Goal: Obtain resource: Obtain resource

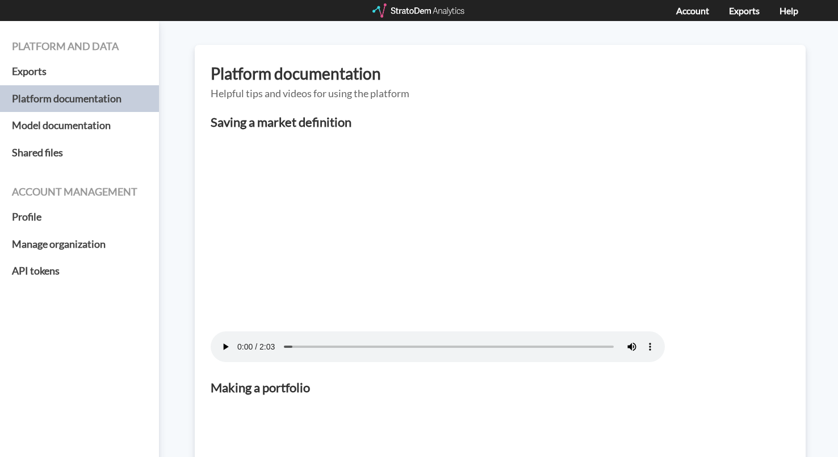
click at [438, 11] on div at bounding box center [419, 10] width 94 height 14
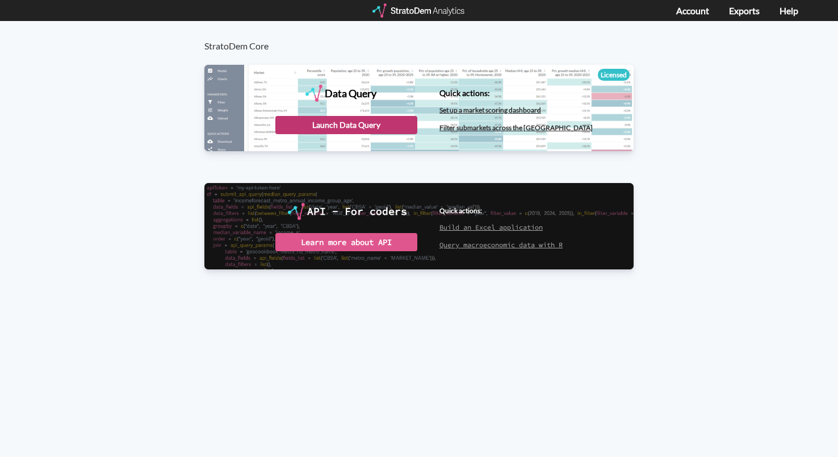
click at [338, 116] on div "Launch Data Query" at bounding box center [346, 125] width 142 height 18
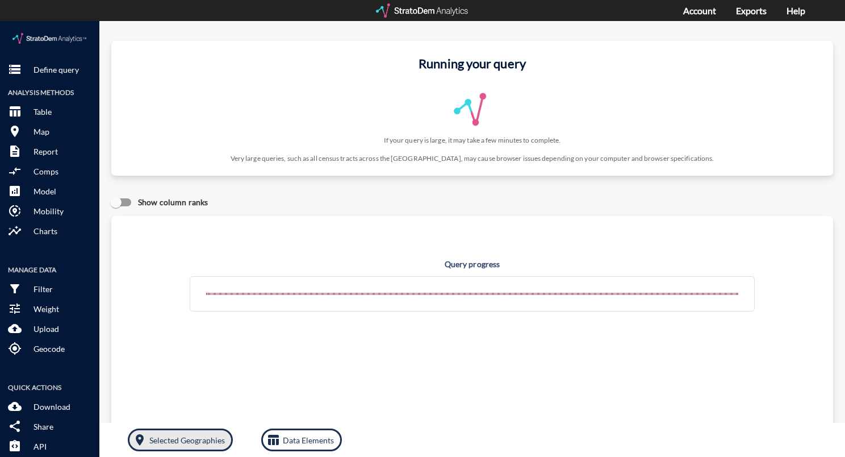
click p "Selected Geographies"
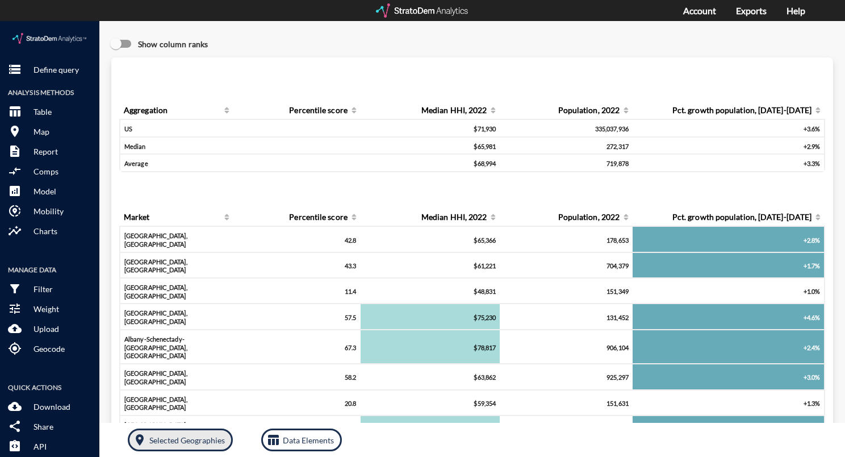
click p "Selected Geographies"
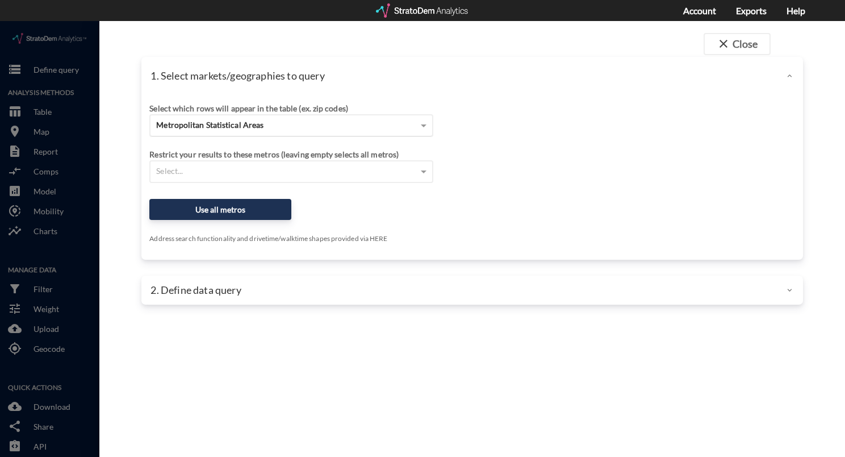
click div "Metropolitan Statistical Areas"
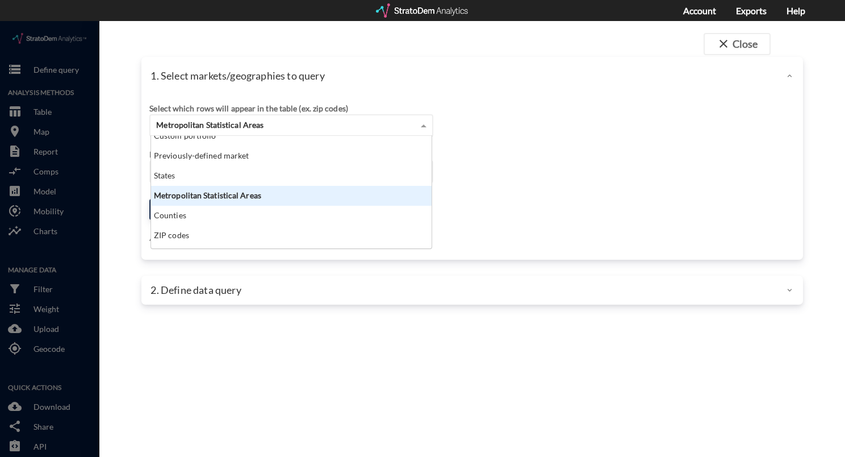
scroll to position [45, 0]
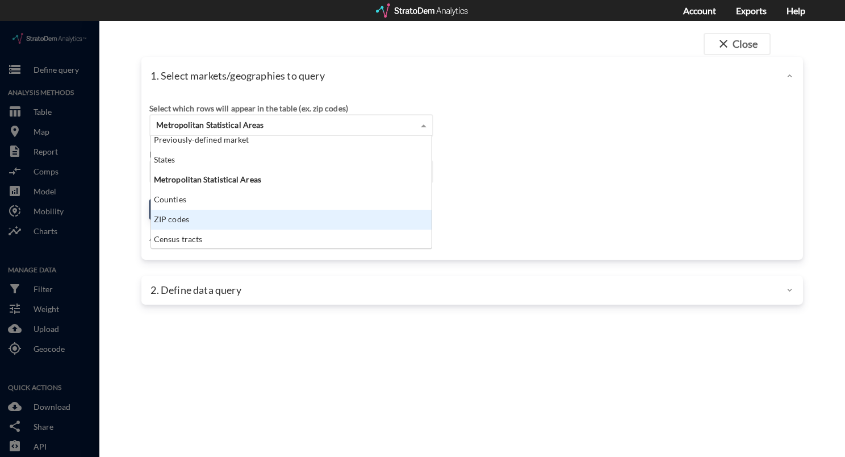
click div "ZIP codes"
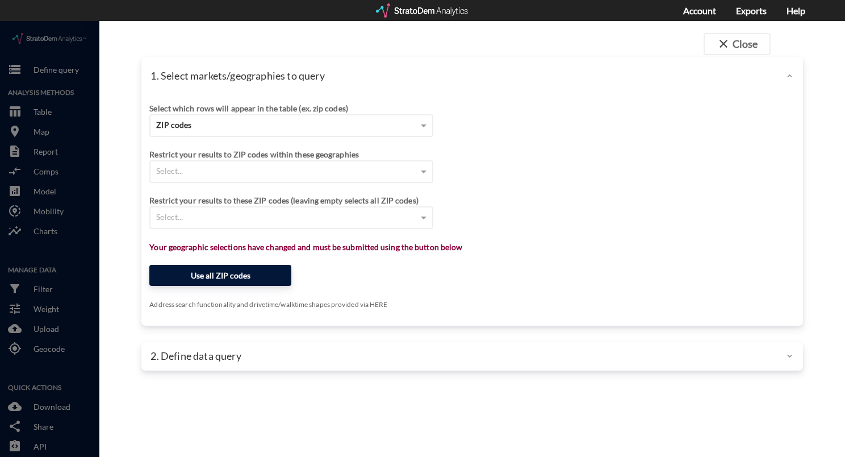
click button "Use all ZIP codes"
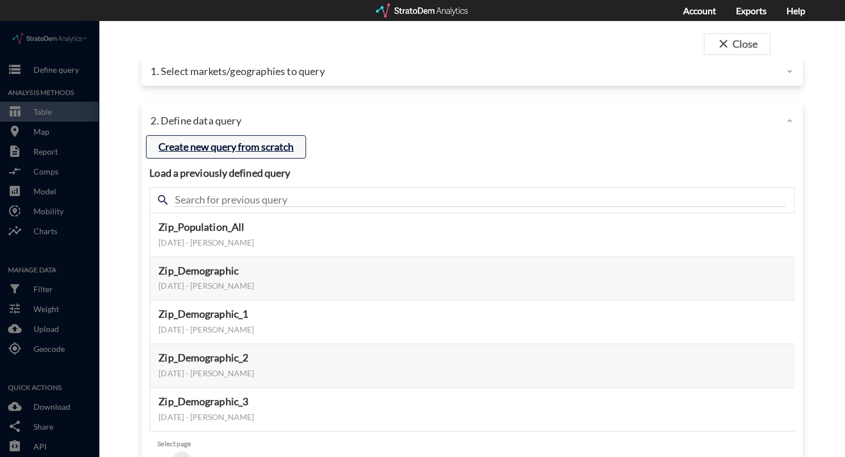
click button "Create new query from scratch"
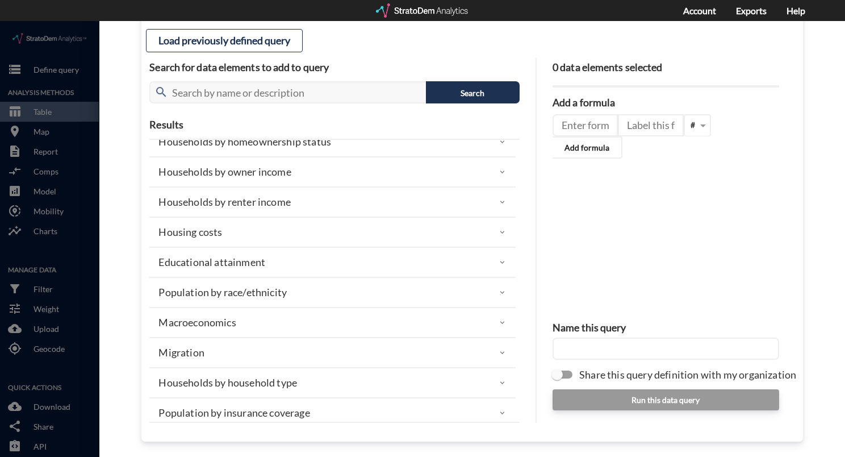
scroll to position [186, 0]
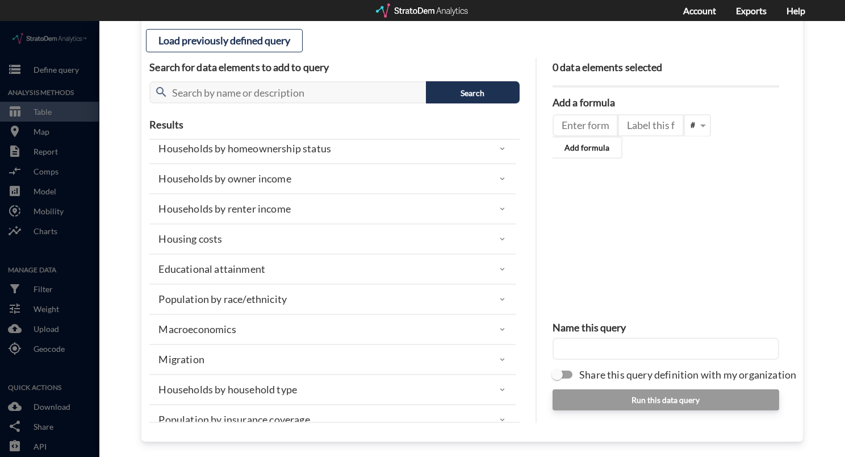
click div "Macroeconomics"
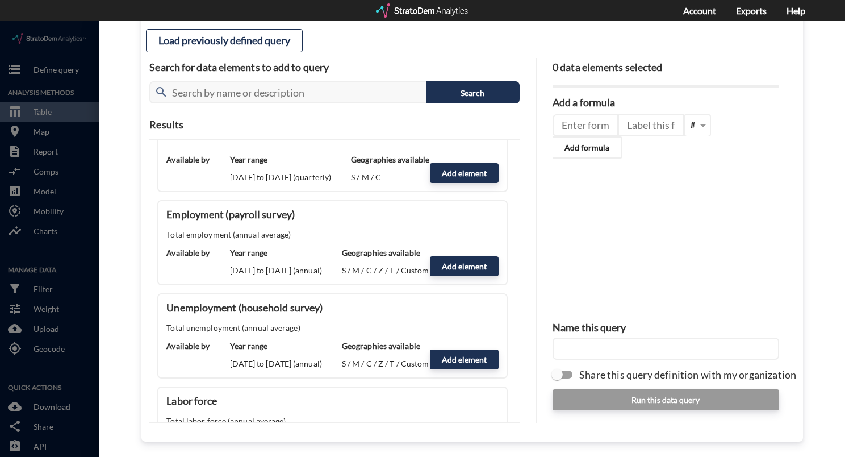
scroll to position [981, 0]
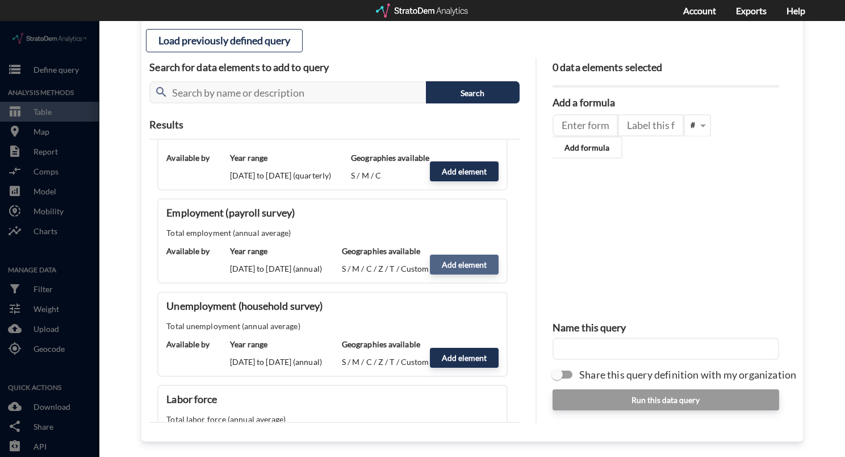
click button "Add element"
type input "MACROECONOMICS"
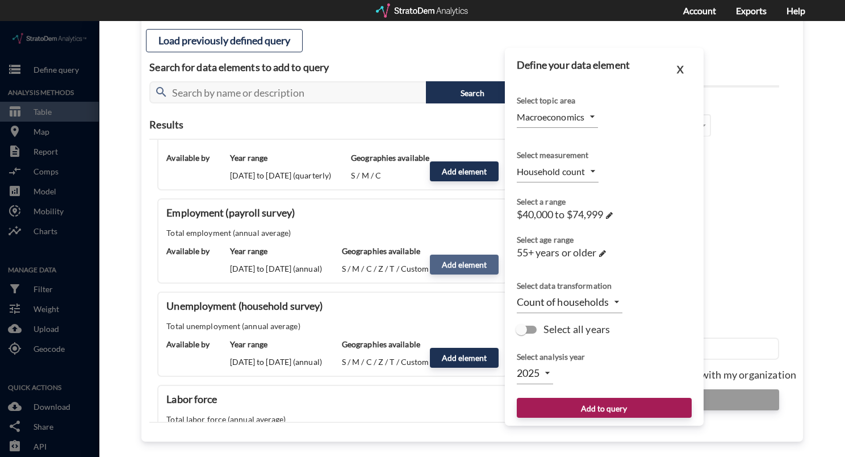
type input "EMPLOYMENT"
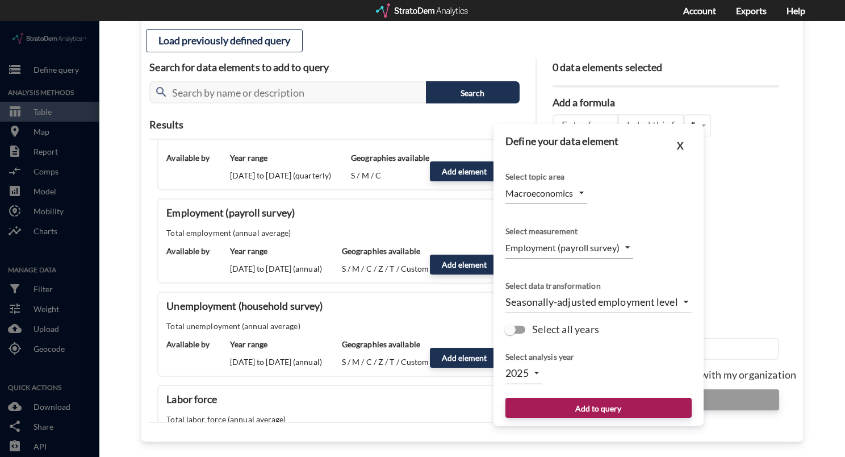
click input "Select all years"
checkbox input "true"
type input "TIME_SERIES_DL"
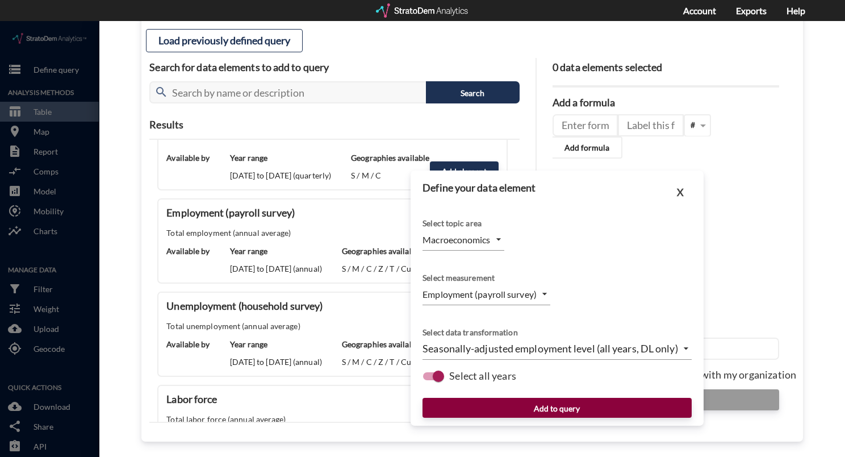
click button "Add to query"
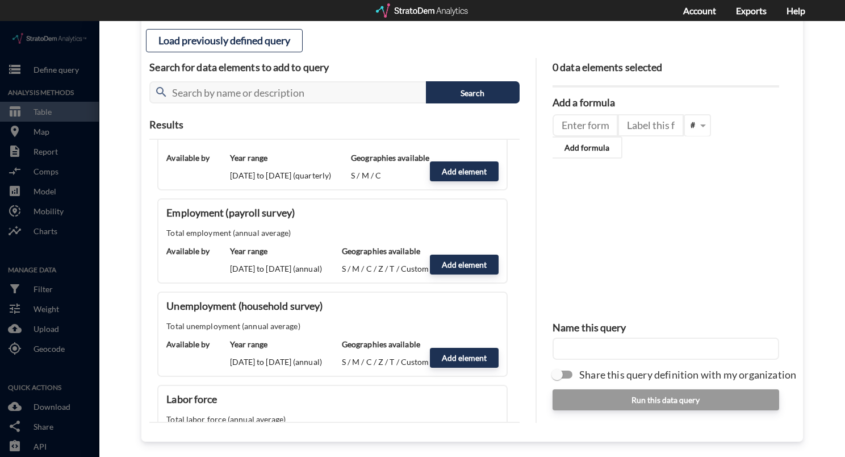
click input "text"
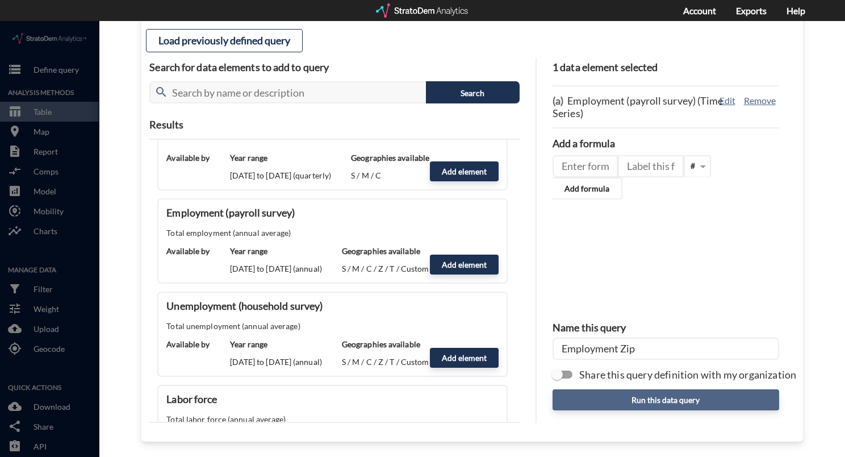
type input "Employment Zip"
click button "Run this data query"
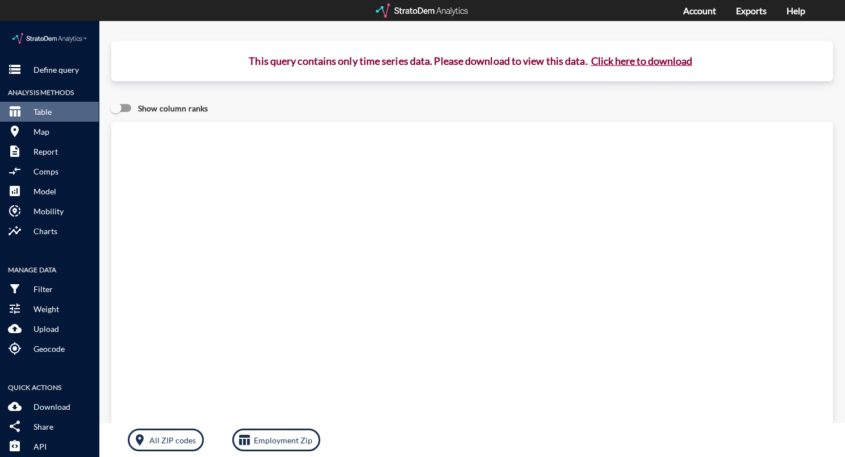
click button "Click here to download"
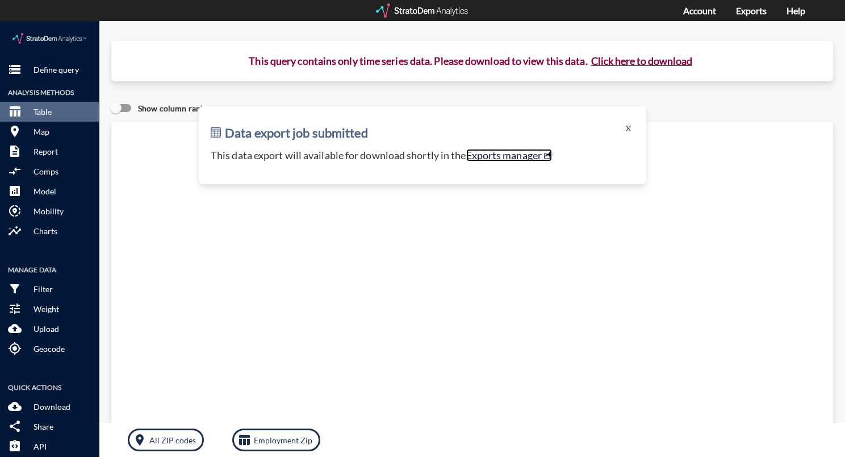
click link "Exports manager"
click p "All ZIP codes"
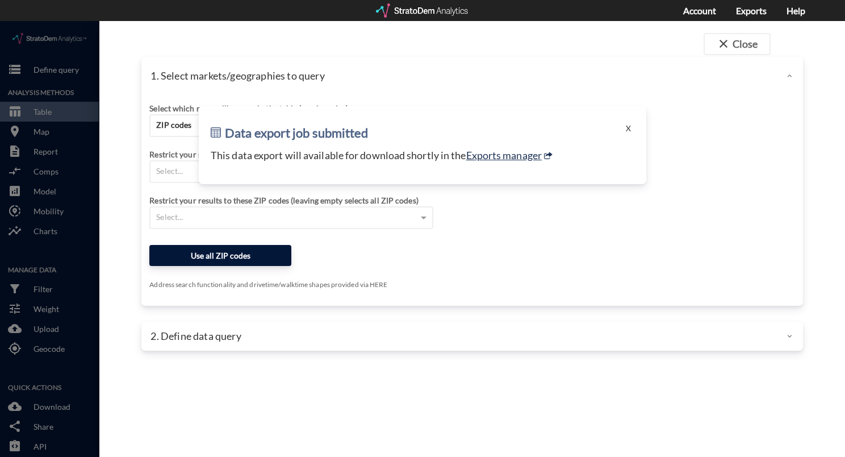
click button "Use all ZIP codes"
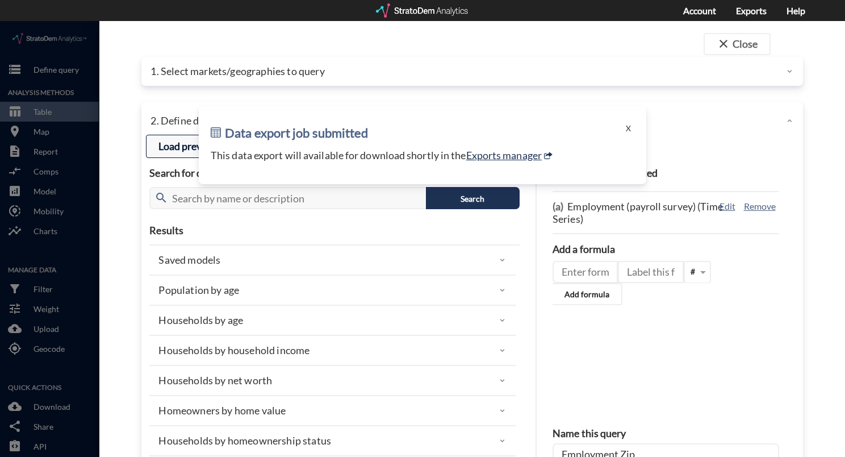
click button "Load previously defined query"
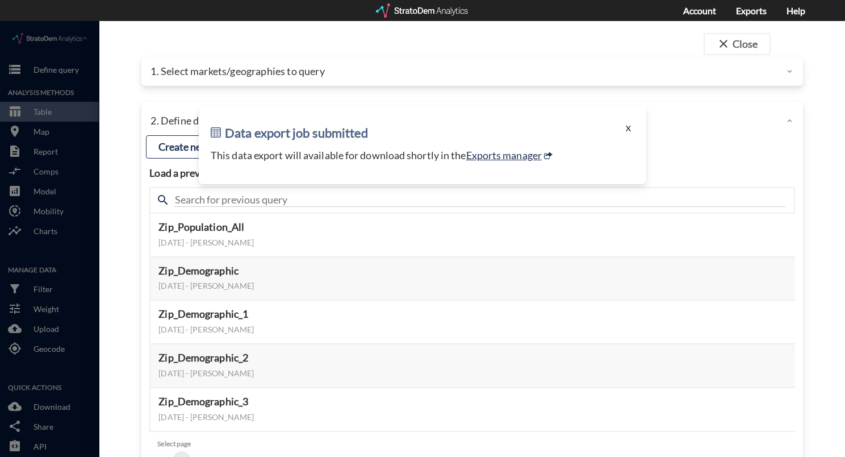
click button "X"
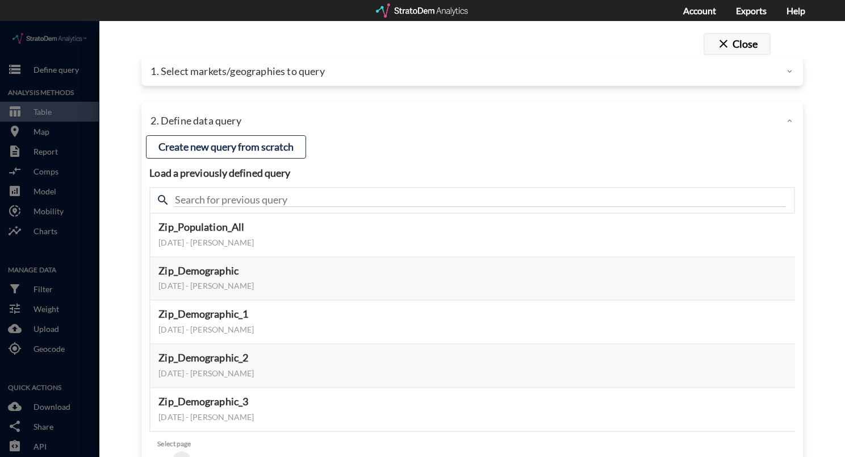
click span "close"
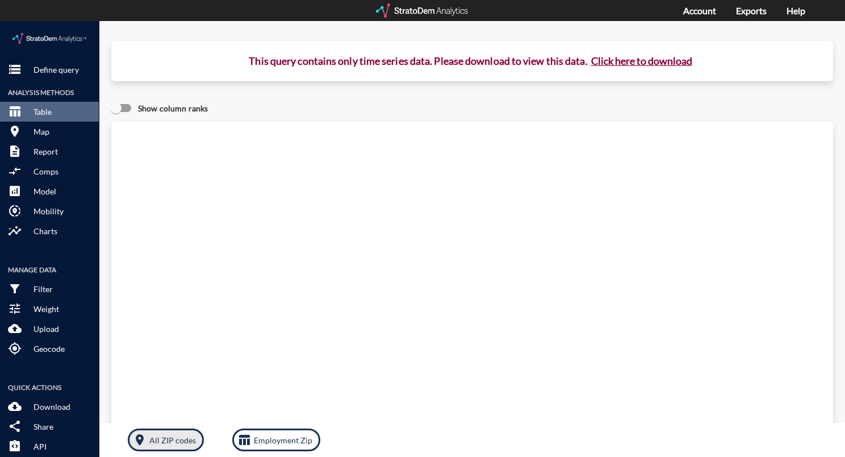
click p "All ZIP codes"
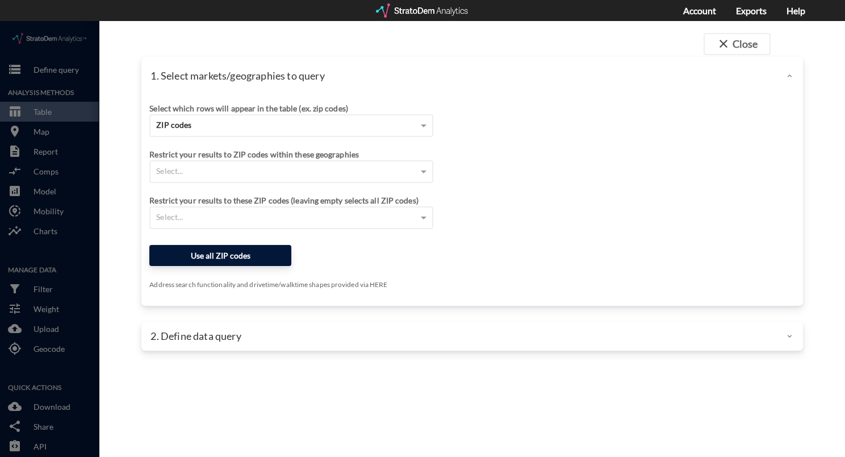
click button "Use all ZIP codes"
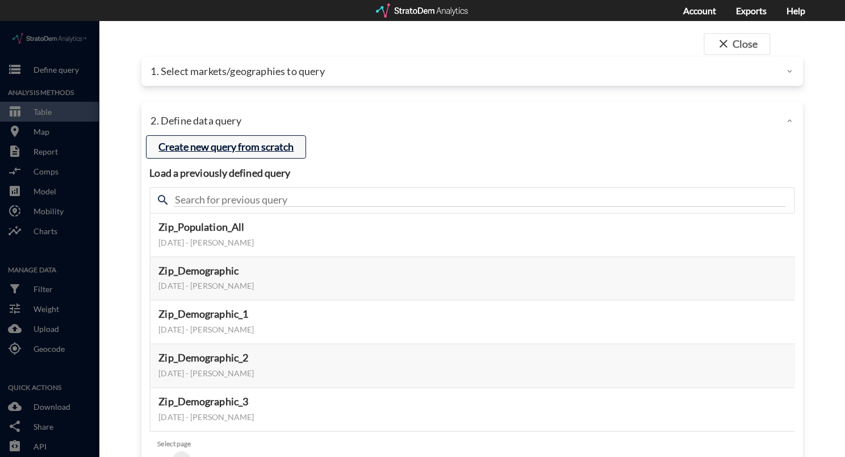
click button "Create new query from scratch"
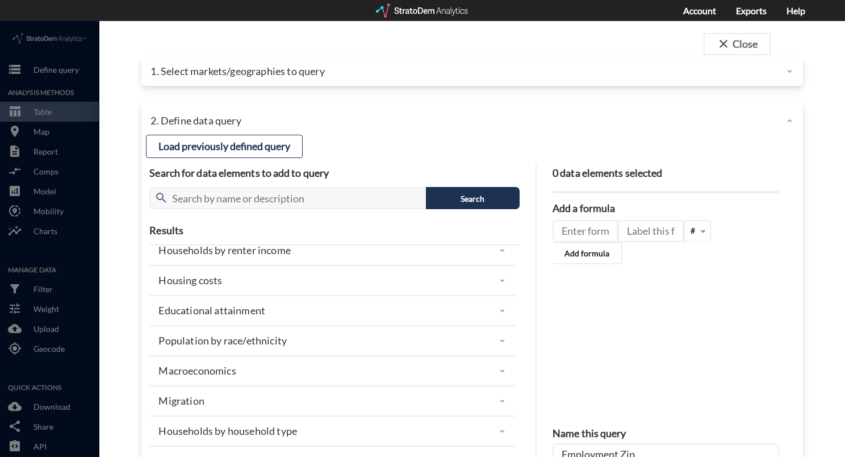
scroll to position [243, 0]
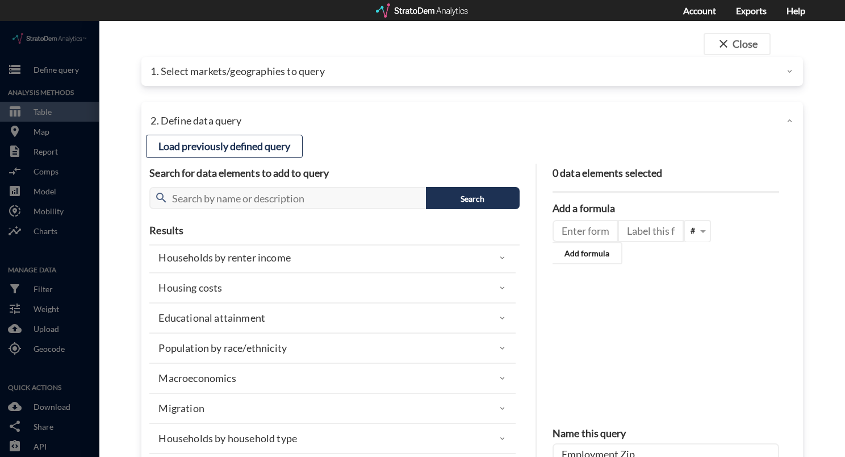
click div "Macroeconomics"
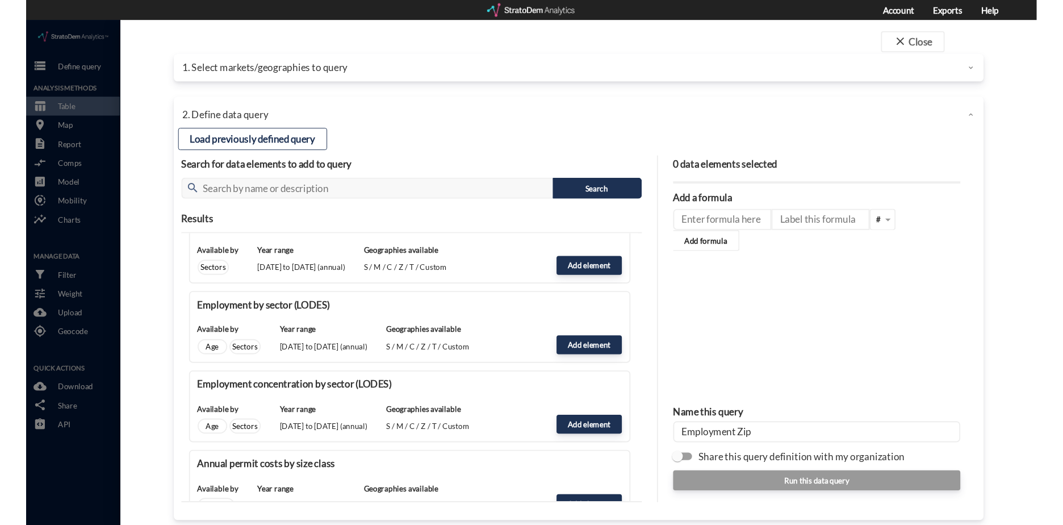
scroll to position [1696, 0]
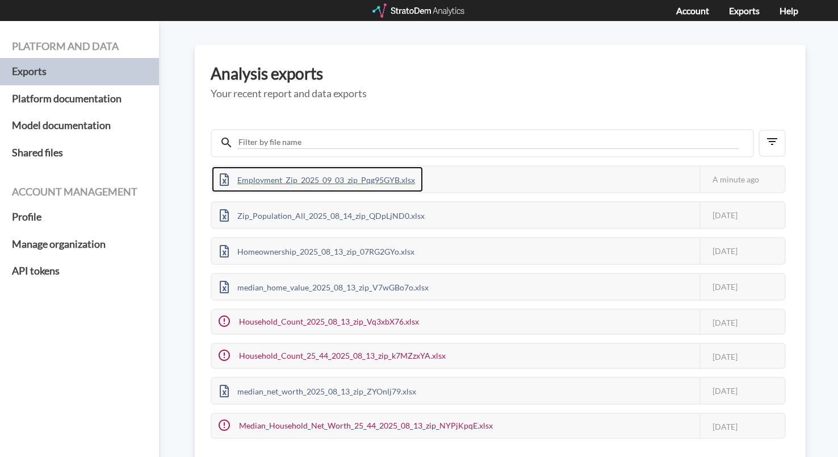
click at [360, 175] on div "Employment_Zip_2025_09_03_zip_Pqg95GYB.xlsx" at bounding box center [317, 179] width 211 height 26
click at [413, 36] on div "Platform and data Exports Platform documentation Model documentation Shared fil…" at bounding box center [419, 239] width 838 height 436
